Goal: Task Accomplishment & Management: Use online tool/utility

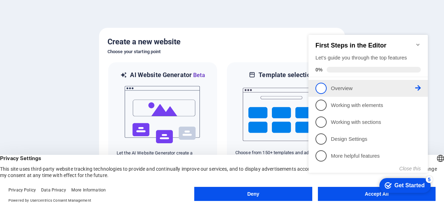
click at [320, 83] on span "1" at bounding box center [321, 88] width 11 height 11
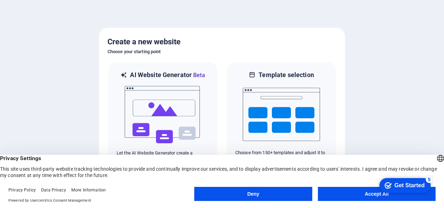
click at [331, 191] on button "Accept All" at bounding box center [377, 194] width 118 height 14
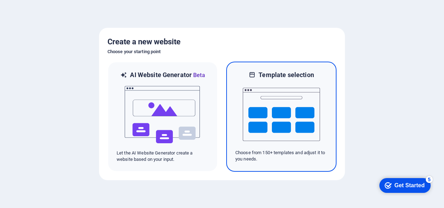
click at [262, 122] on img at bounding box center [281, 114] width 77 height 70
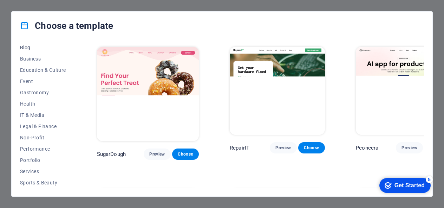
scroll to position [105, 0]
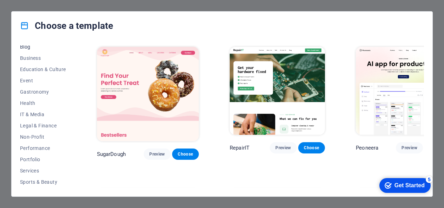
click at [46, 111] on button "IT & Media" at bounding box center [43, 114] width 46 height 11
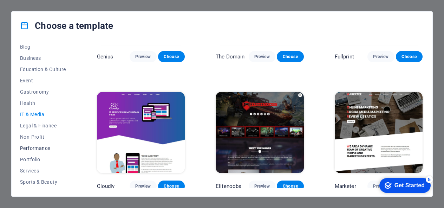
scroll to position [103, 0]
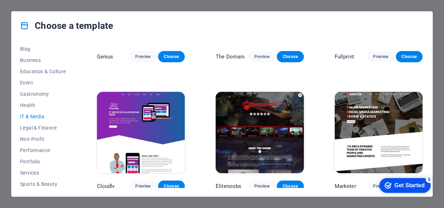
click at [108, 53] on p "Genius" at bounding box center [105, 56] width 17 height 7
click at [49, 58] on span "Business" at bounding box center [43, 60] width 46 height 6
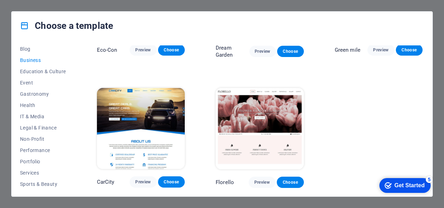
scroll to position [0, 0]
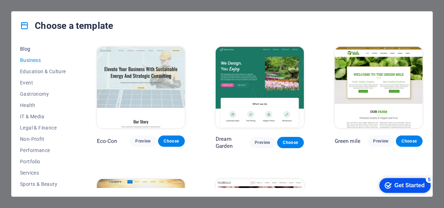
click at [37, 51] on span "Blog" at bounding box center [43, 49] width 46 height 6
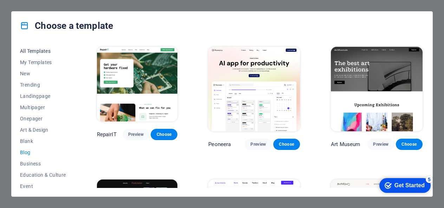
click at [37, 50] on span "All Templates" at bounding box center [43, 51] width 46 height 6
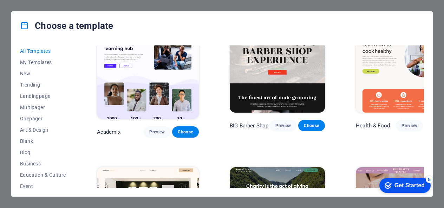
scroll to position [597, 0]
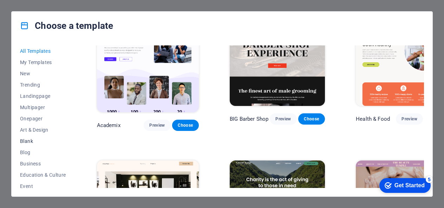
click at [22, 142] on span "Blank" at bounding box center [43, 141] width 46 height 6
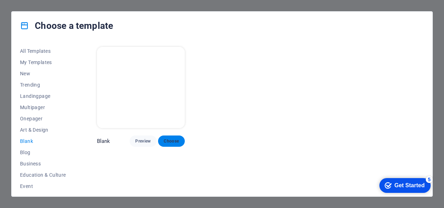
click at [178, 142] on span "Choose" at bounding box center [171, 141] width 15 height 6
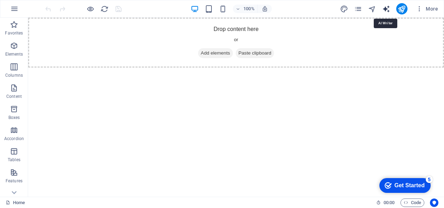
click at [384, 11] on icon "text_generator" at bounding box center [386, 9] width 8 height 8
select select "English"
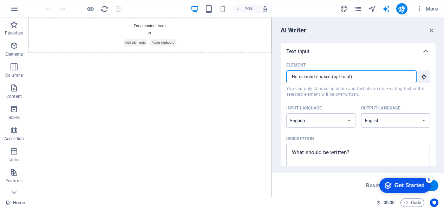
click at [378, 77] on input "Element ​ You can only choose headline and text elements. Existing text in the …" at bounding box center [348, 76] width 125 height 13
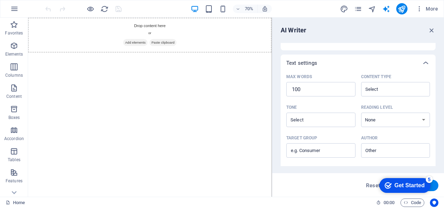
scroll to position [100, 0]
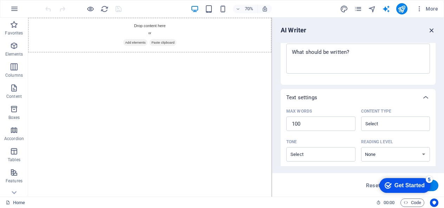
click at [433, 28] on icon "button" at bounding box center [432, 30] width 8 height 8
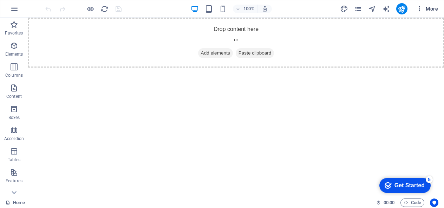
click at [422, 8] on icon "button" at bounding box center [419, 8] width 7 height 7
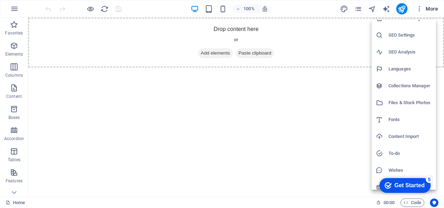
scroll to position [0, 0]
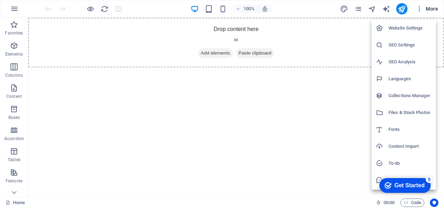
click at [221, 52] on div at bounding box center [222, 104] width 444 height 208
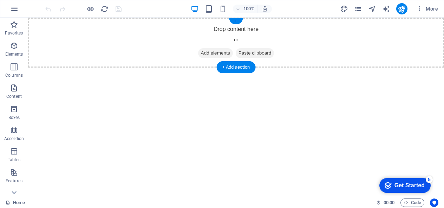
click at [213, 52] on span "Add elements" at bounding box center [215, 53] width 35 height 10
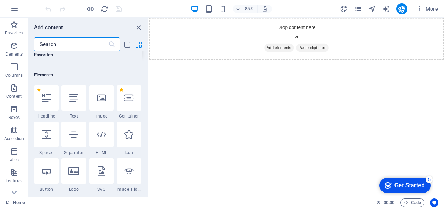
scroll to position [70, 0]
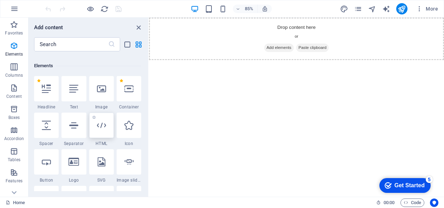
click at [100, 124] on icon at bounding box center [101, 125] width 9 height 9
